Goal: Register for event/course

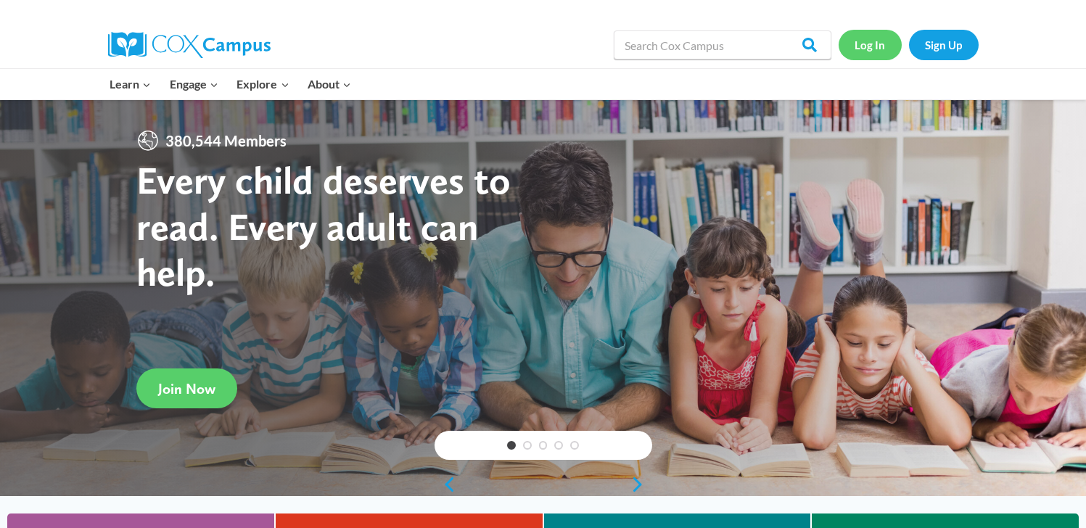
click at [877, 51] on link "Log In" at bounding box center [869, 45] width 63 height 30
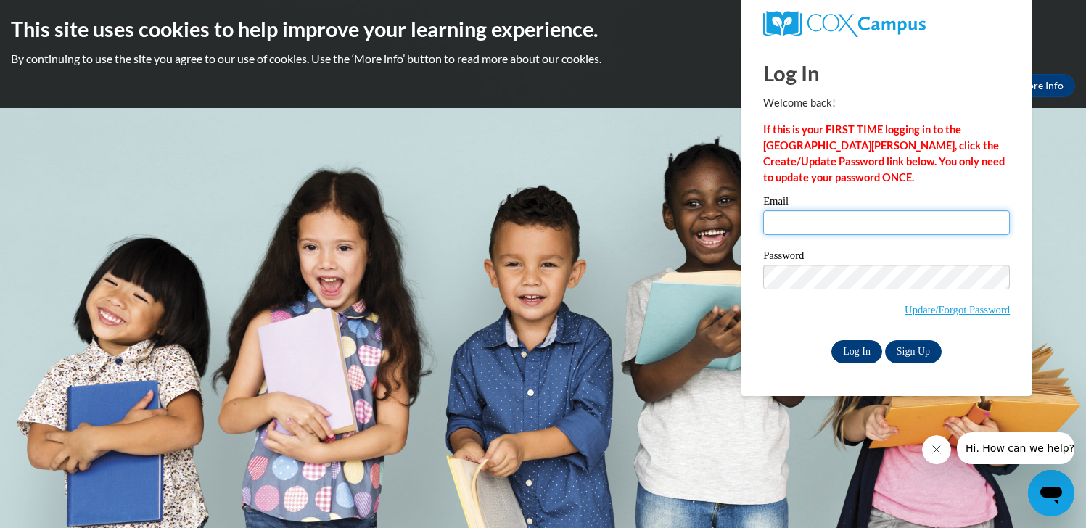
type input "magpurvis@valdosta.edu"
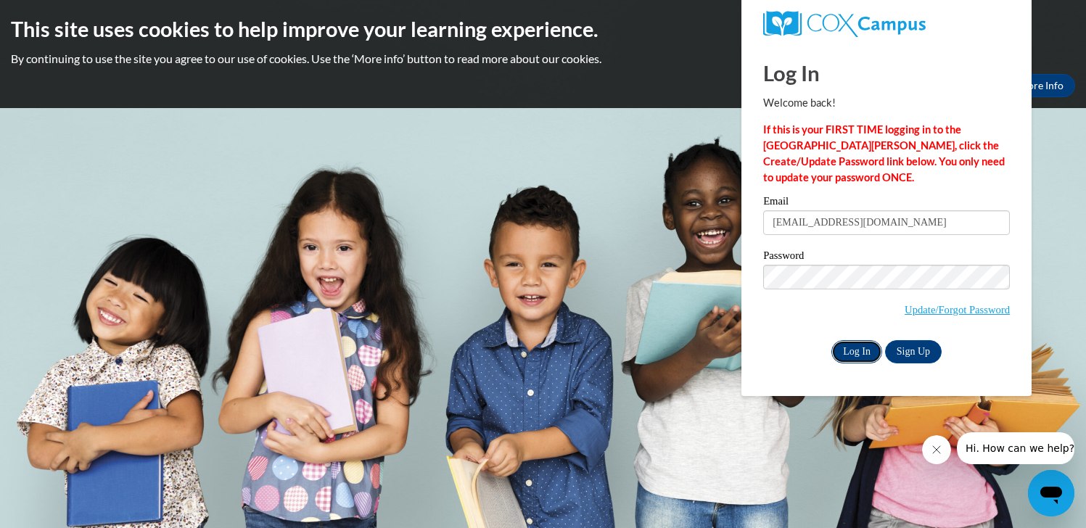
click at [862, 345] on input "Log In" at bounding box center [856, 351] width 51 height 23
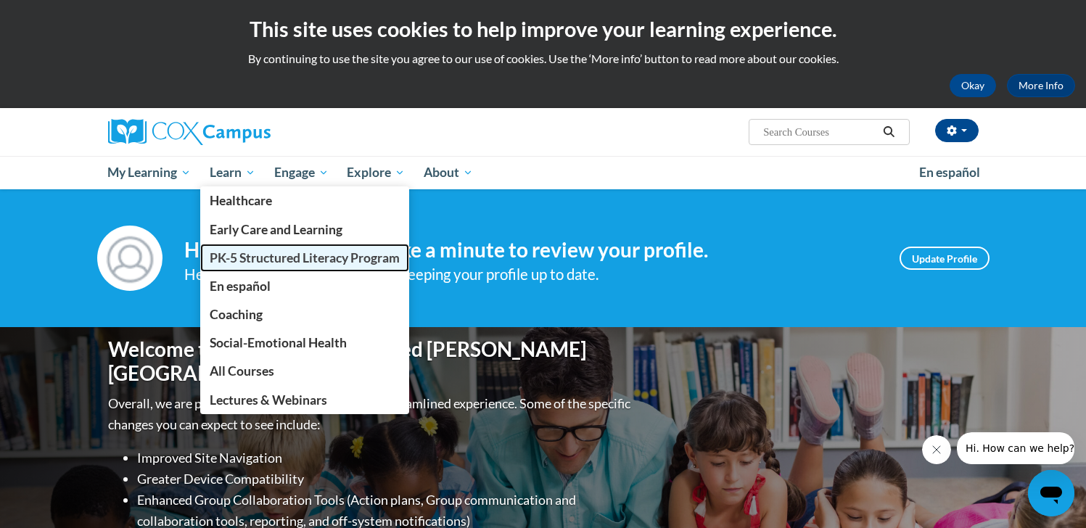
click at [228, 258] on span "PK-5 Structured Literacy Program" at bounding box center [305, 257] width 190 height 15
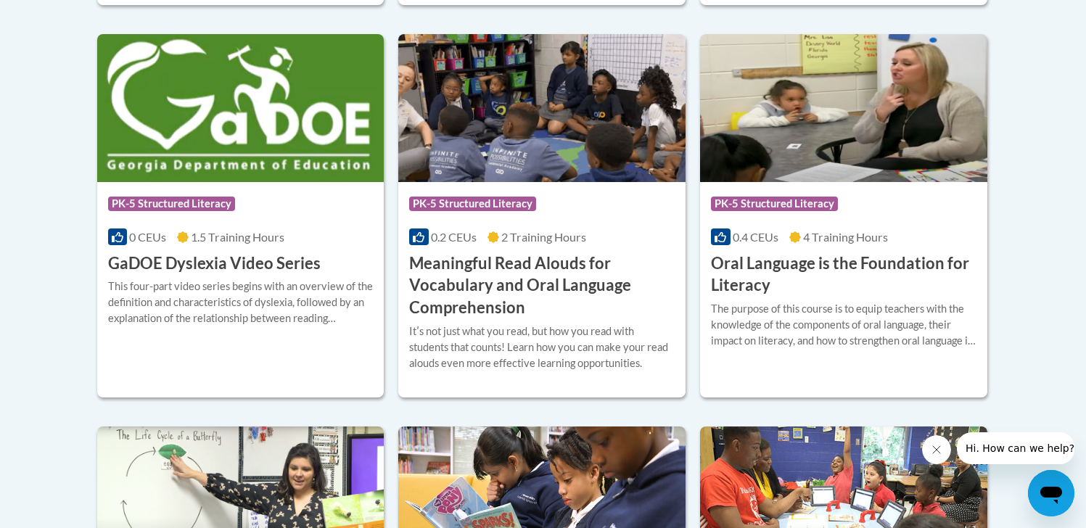
scroll to position [983, 0]
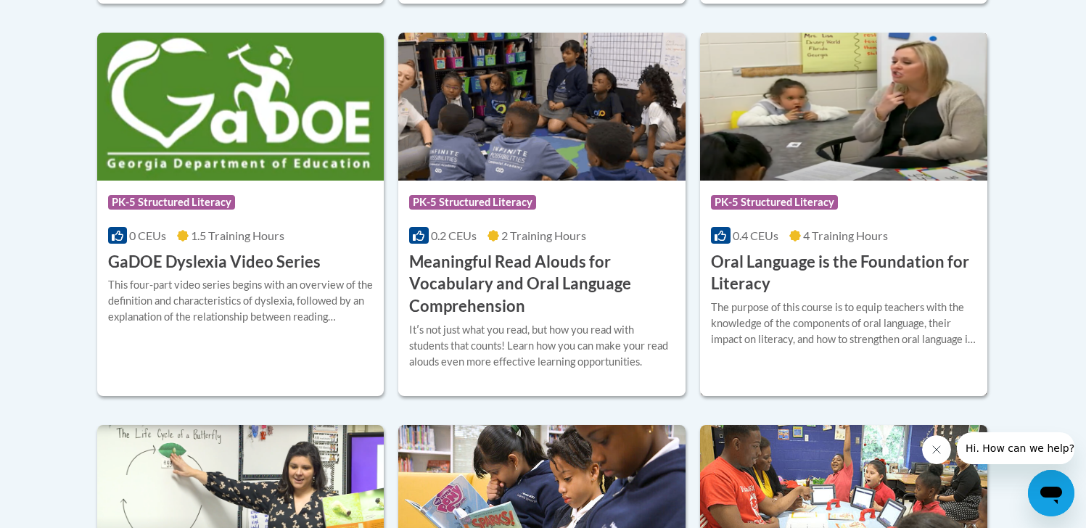
click at [818, 262] on h3 "Oral Language is the Foundation for Literacy" at bounding box center [843, 273] width 265 height 45
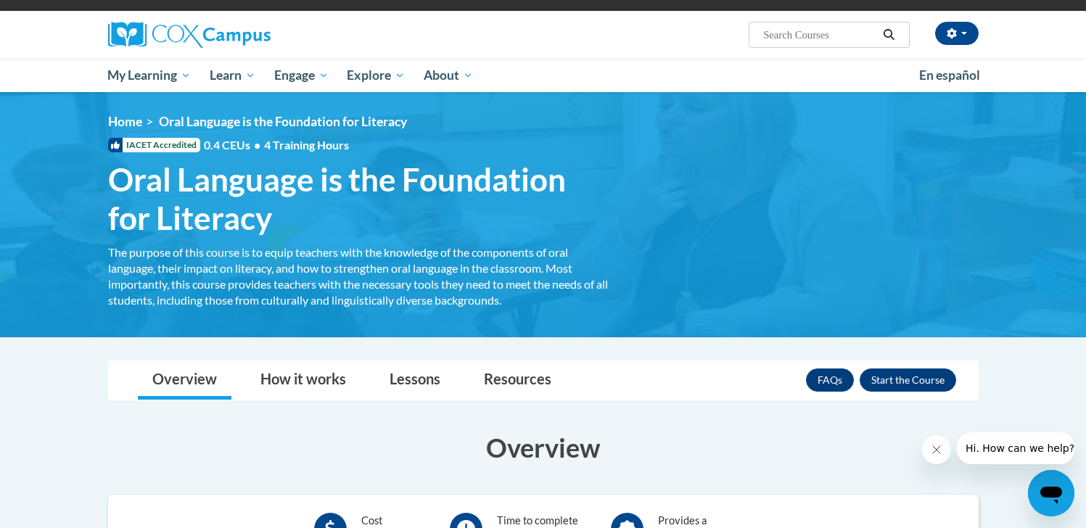
scroll to position [112, 0]
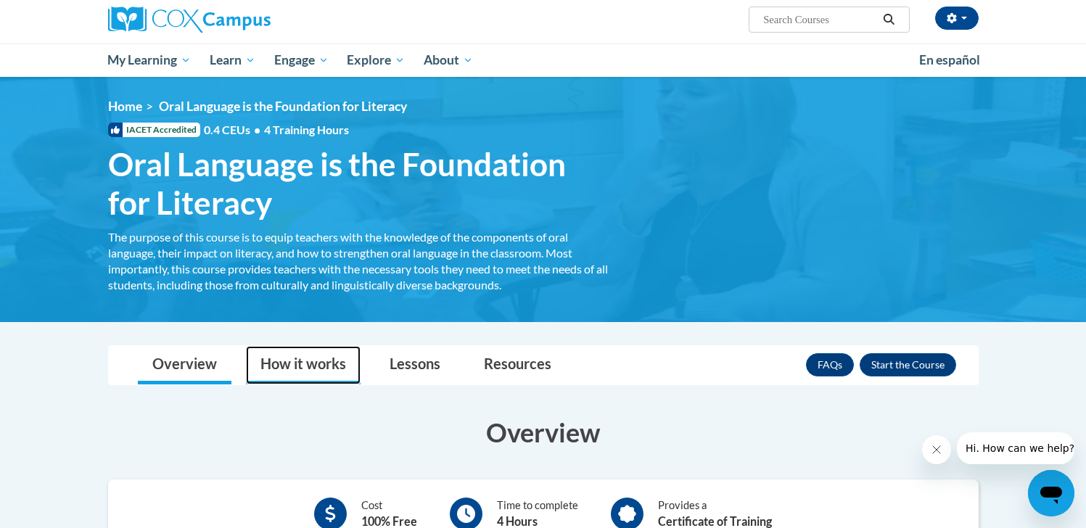
click at [327, 370] on link "How it works" at bounding box center [303, 365] width 115 height 38
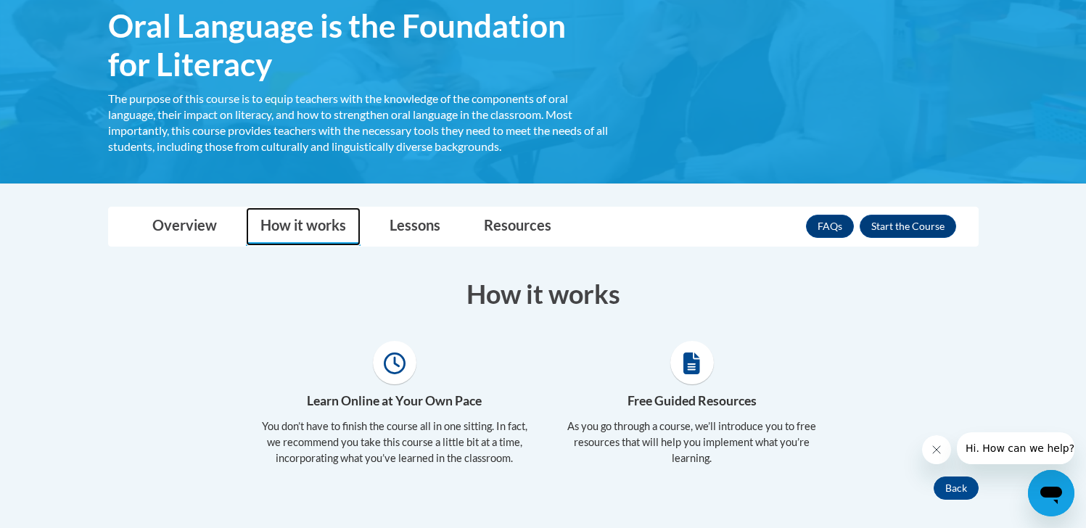
scroll to position [260, 0]
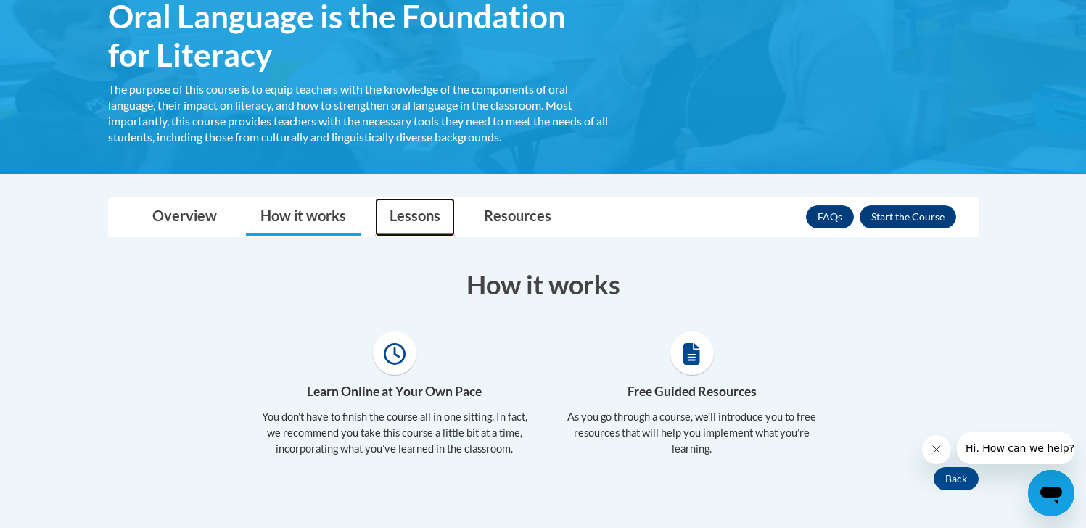
click at [419, 219] on link "Lessons" at bounding box center [415, 217] width 80 height 38
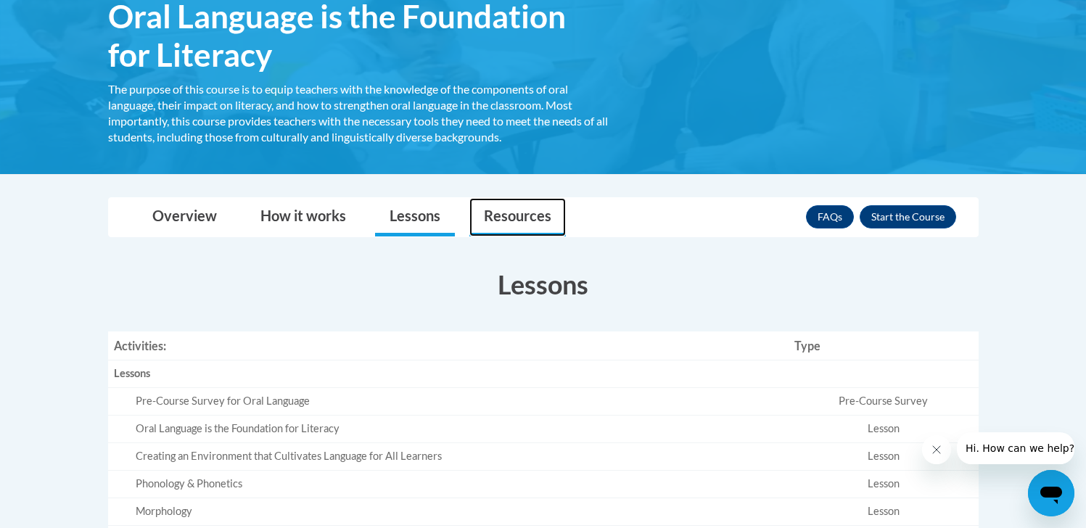
click at [498, 229] on link "Resources" at bounding box center [517, 217] width 96 height 38
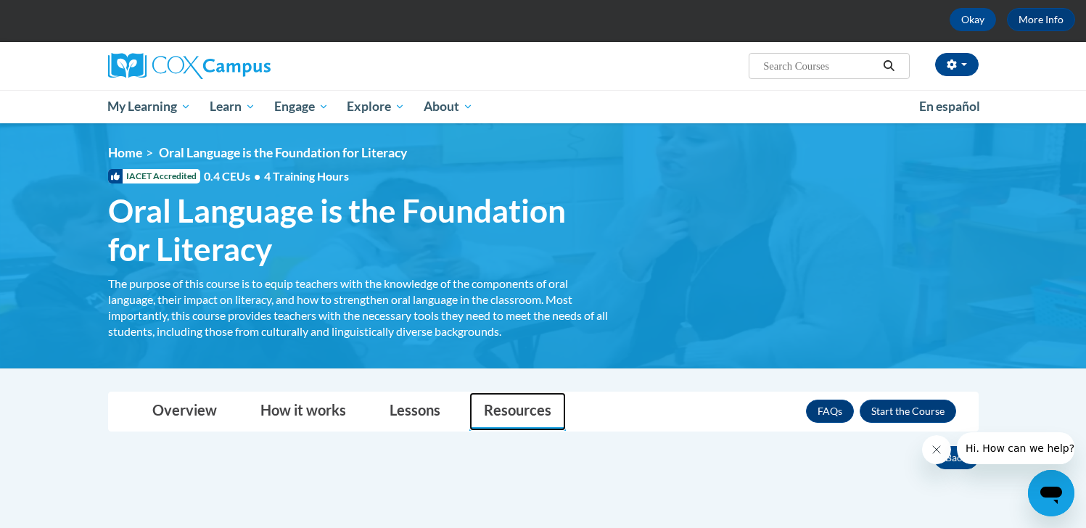
scroll to position [65, 0]
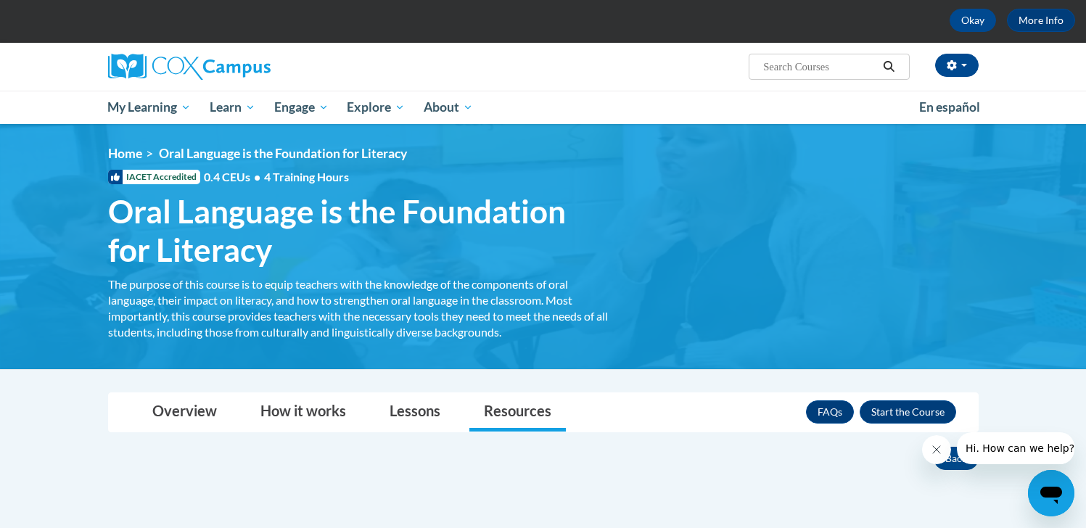
click at [181, 175] on span "IACET Accredited" at bounding box center [154, 177] width 92 height 15
click at [197, 224] on span "Oral Language is the Foundation for Literacy" at bounding box center [358, 230] width 500 height 77
click at [305, 219] on span "Oral Language is the Foundation for Literacy" at bounding box center [358, 230] width 500 height 77
click at [305, 154] on span "Oral Language is the Foundation for Literacy" at bounding box center [283, 153] width 248 height 15
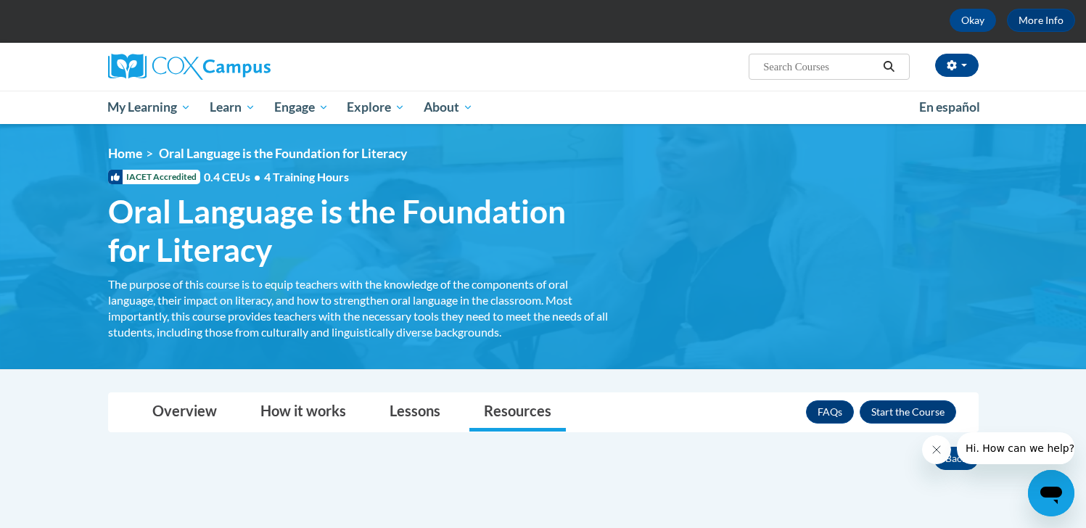
click at [303, 175] on span "4 Training Hours" at bounding box center [306, 177] width 85 height 14
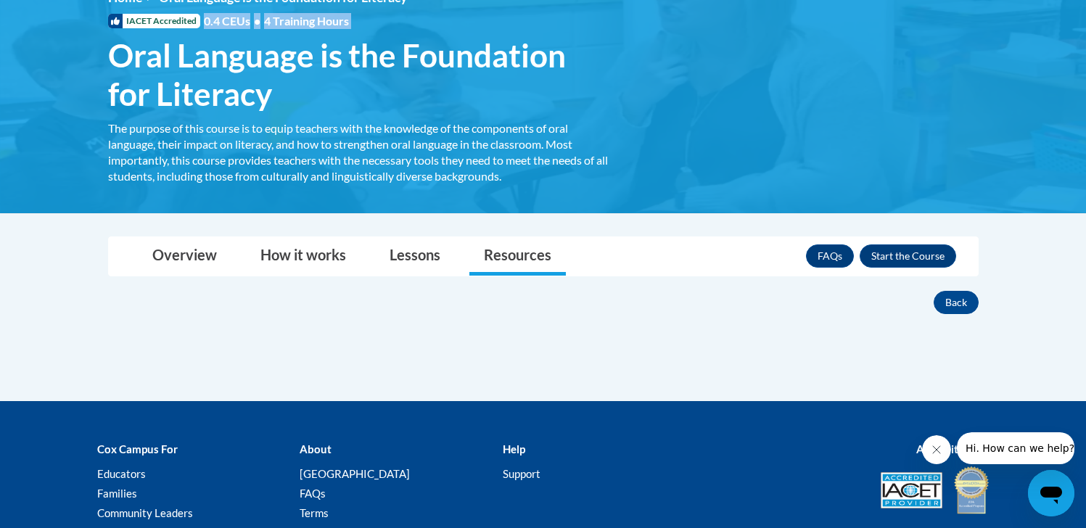
scroll to position [223, 0]
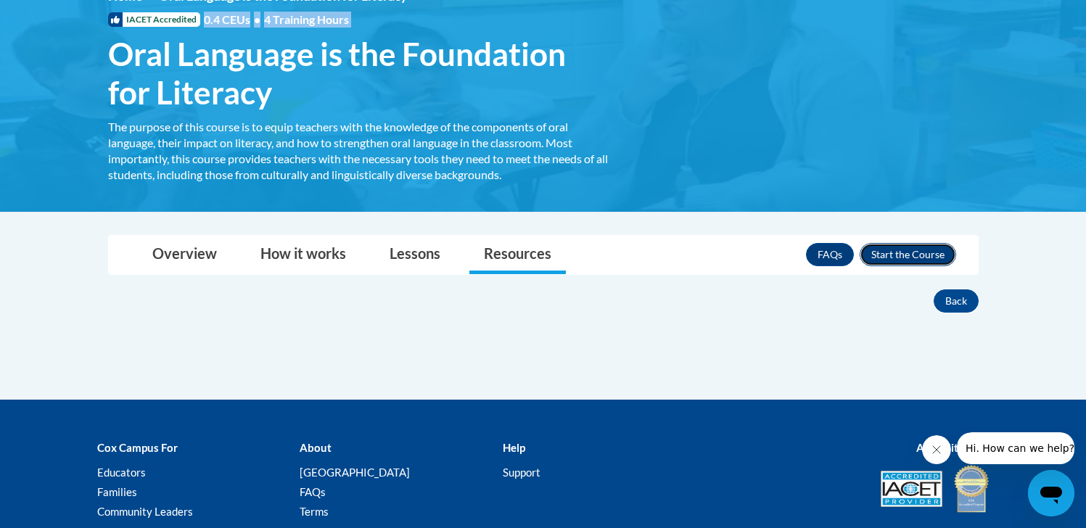
click at [936, 256] on button "Enroll" at bounding box center [907, 254] width 96 height 23
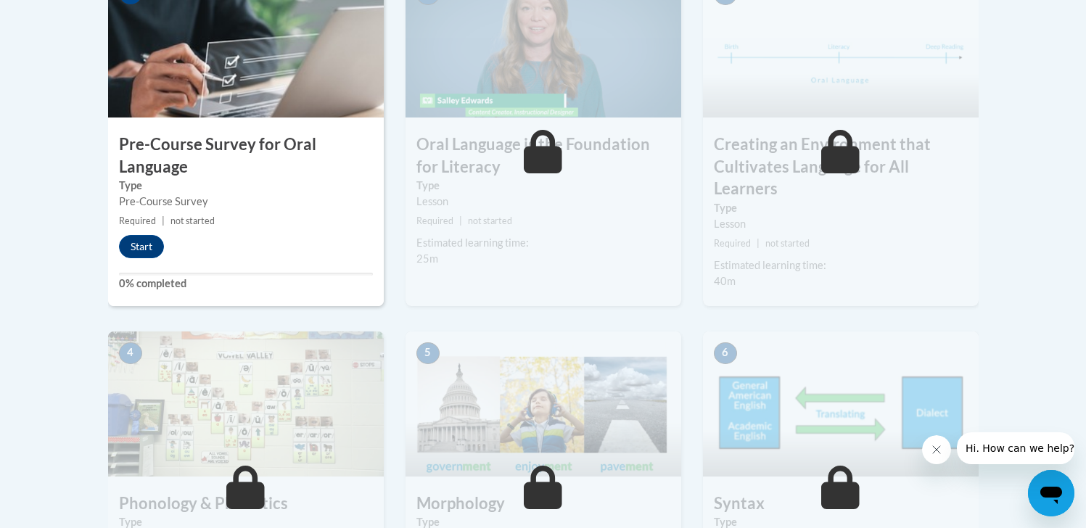
scroll to position [504, 0]
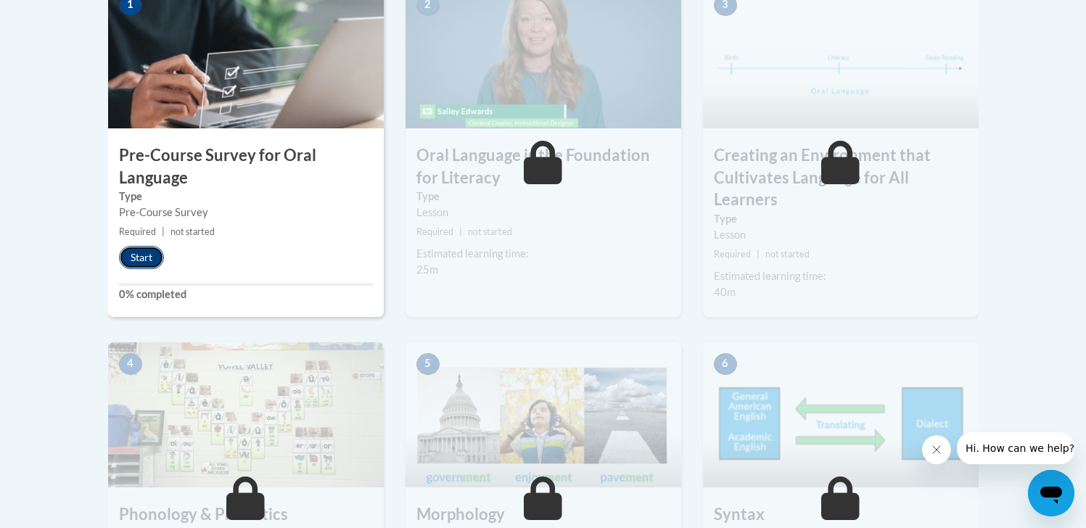
click at [148, 258] on button "Start" at bounding box center [141, 257] width 45 height 23
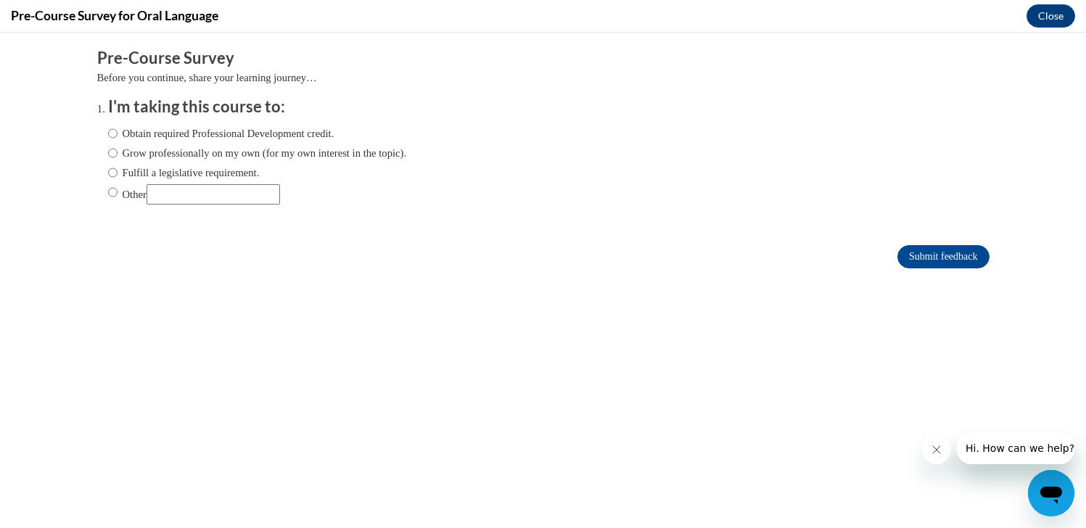
scroll to position [0, 0]
click at [259, 137] on label "Obtain required Professional Development credit." at bounding box center [221, 133] width 226 height 16
click at [117, 137] on input "Obtain required Professional Development credit." at bounding box center [112, 133] width 9 height 16
radio input "true"
click at [917, 258] on input "Submit feedback" at bounding box center [942, 256] width 91 height 23
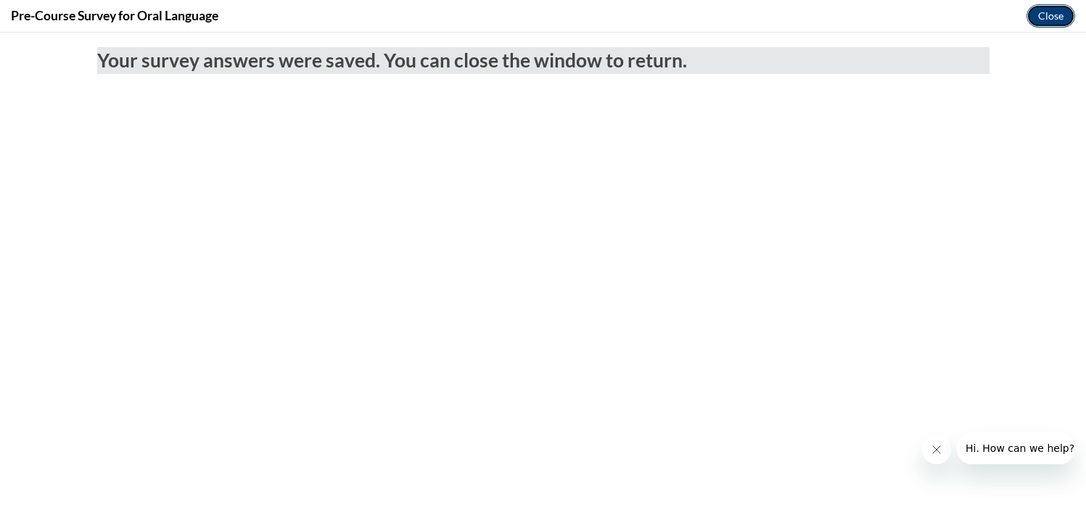
click at [1056, 5] on button "Close" at bounding box center [1050, 15] width 49 height 23
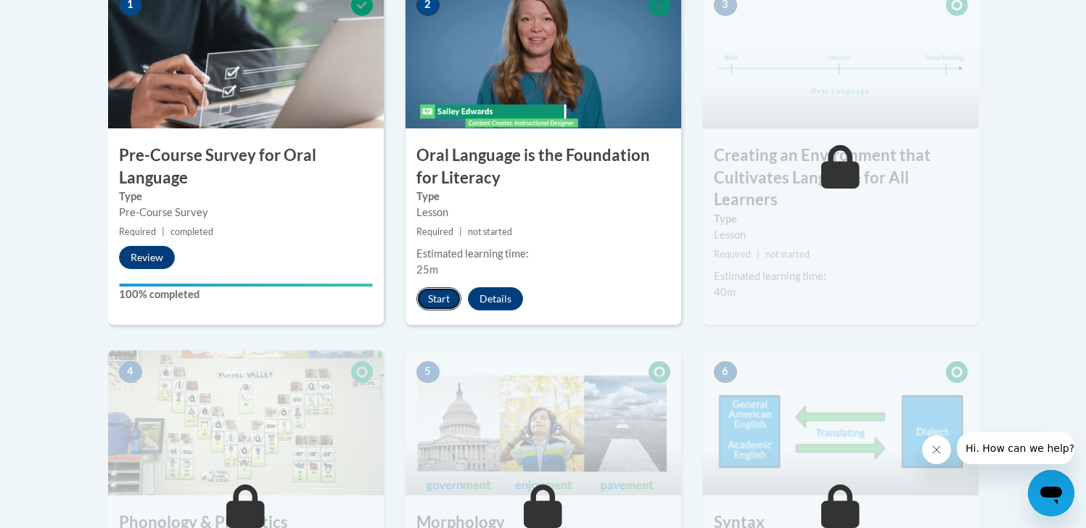
click at [448, 300] on button "Start" at bounding box center [438, 298] width 45 height 23
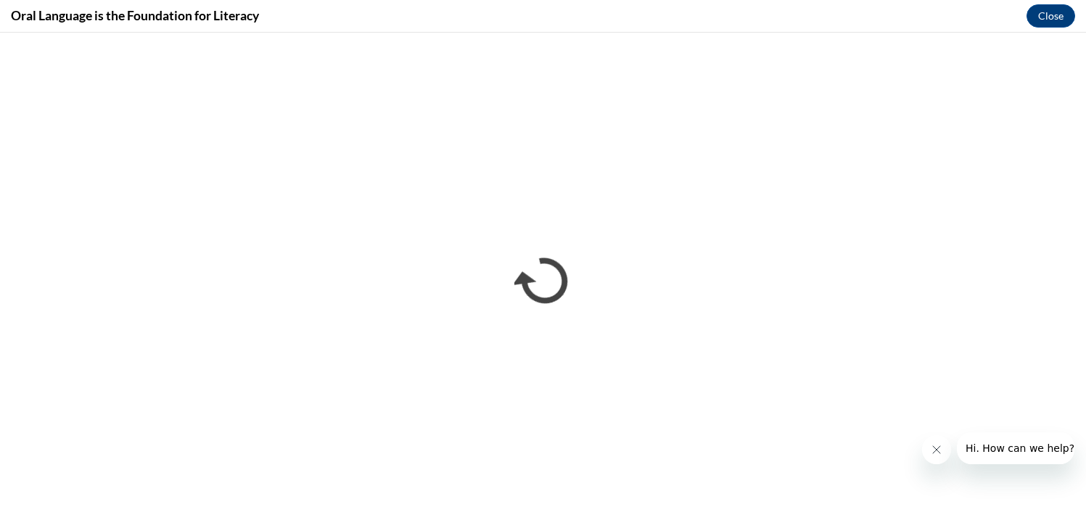
click at [933, 440] on button "Close message from company" at bounding box center [936, 449] width 29 height 29
